Goal: Transaction & Acquisition: Purchase product/service

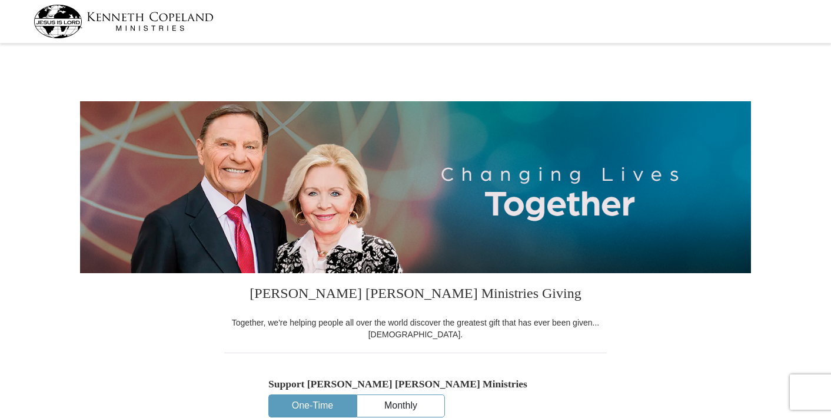
select select "TN"
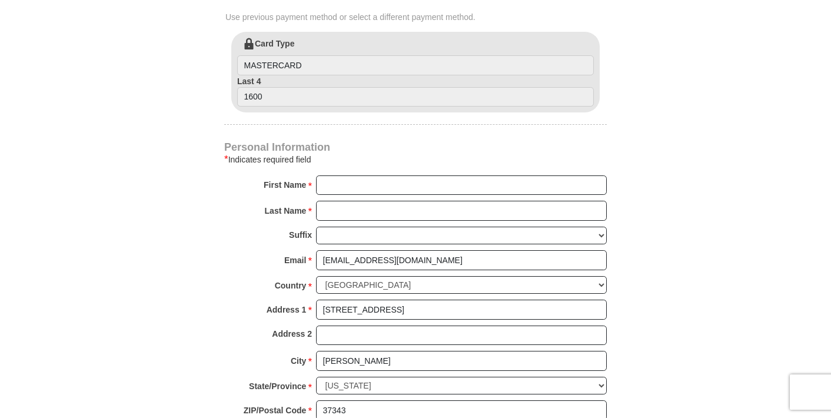
scroll to position [706, 0]
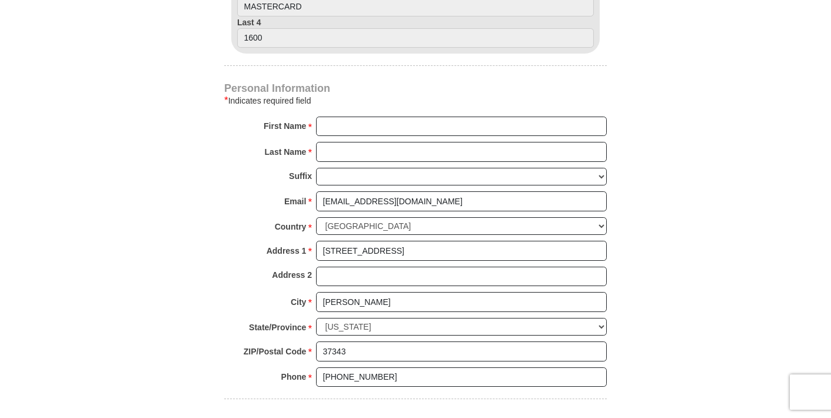
click at [417, 104] on div "* Indicates required field" at bounding box center [415, 101] width 383 height 14
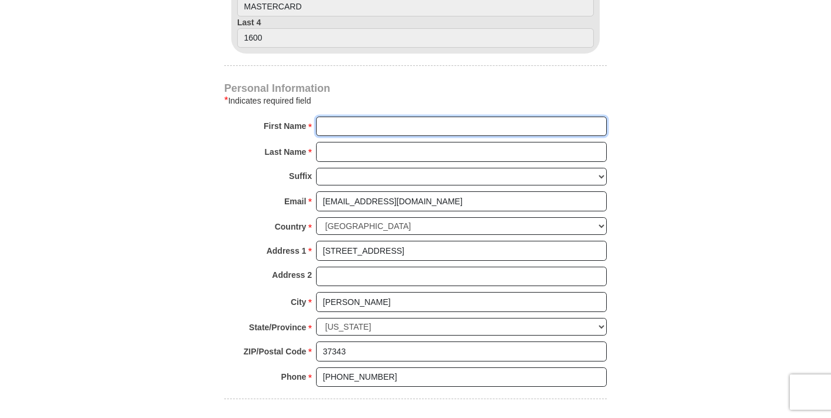
click at [416, 122] on input "First Name *" at bounding box center [461, 127] width 291 height 20
type input "Purpose"
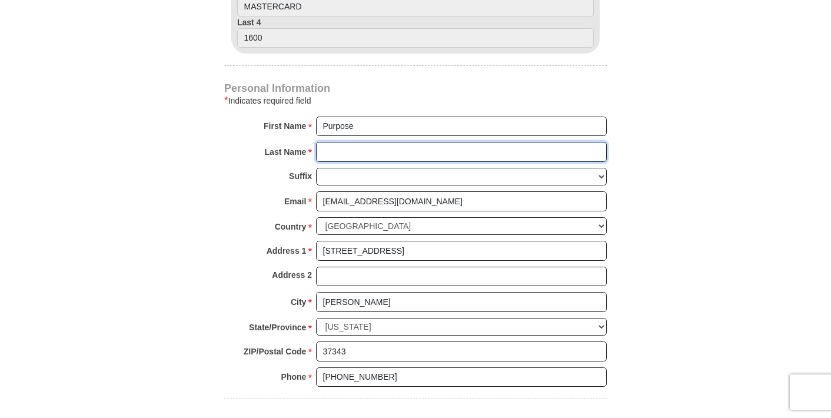
click at [379, 148] on input "Last Name *" at bounding box center [461, 152] width 291 height 20
type input "[DEMOGRAPHIC_DATA]"
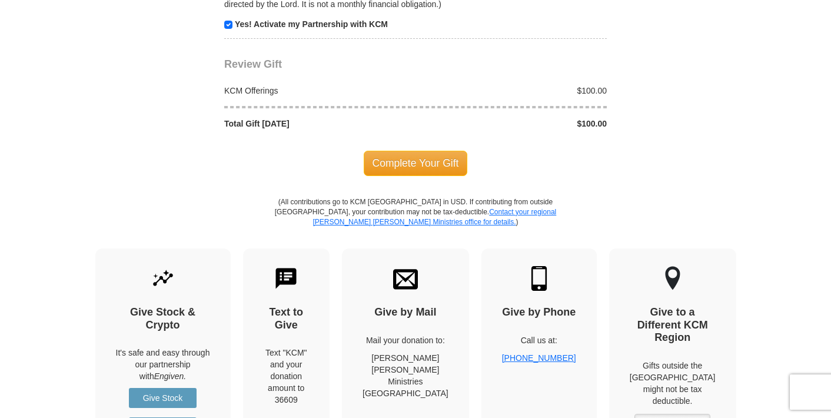
scroll to position [1177, 0]
click at [400, 157] on span "Complete Your Gift" at bounding box center [416, 162] width 104 height 25
